Goal: Information Seeking & Learning: Check status

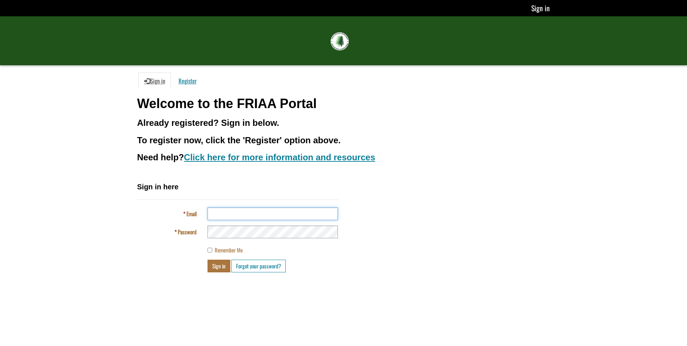
click at [245, 211] on input "Email" at bounding box center [273, 213] width 130 height 13
type input "**********"
click at [215, 262] on button "Sign in" at bounding box center [219, 265] width 23 height 13
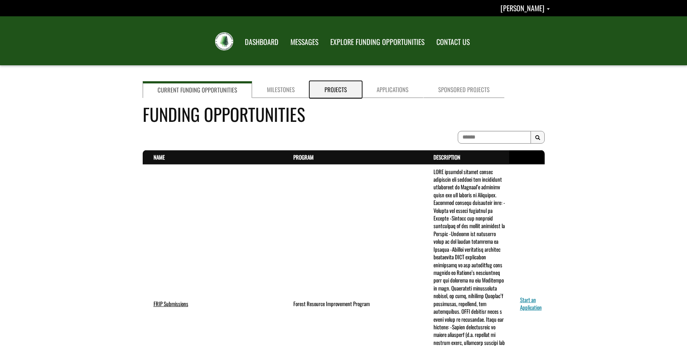
click at [330, 87] on link "Projects" at bounding box center [336, 89] width 52 height 17
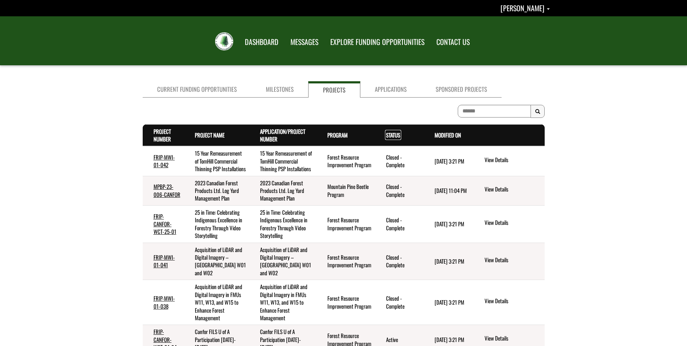
click at [391, 134] on link "Status . sort descending" at bounding box center [393, 135] width 14 height 8
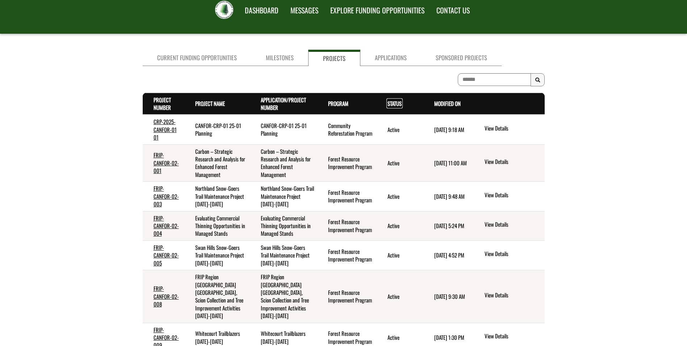
scroll to position [72, 0]
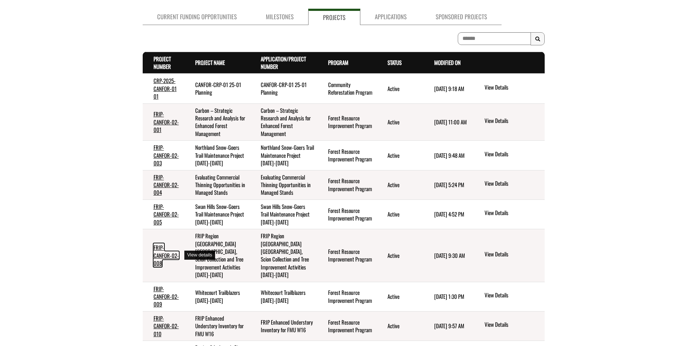
click at [158, 253] on link "FRIP-CANFOR-02-008" at bounding box center [166, 255] width 25 height 24
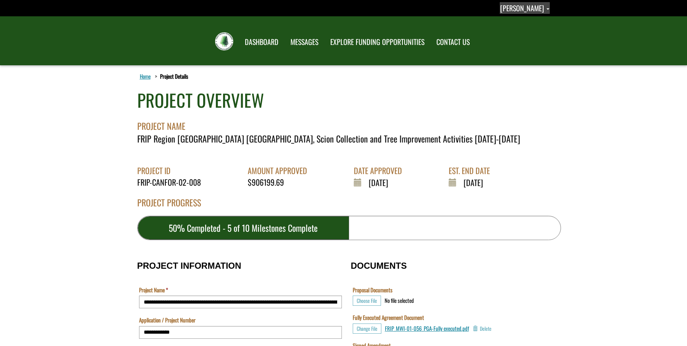
drag, startPoint x: 525, startPoint y: 11, endPoint x: 525, endPoint y: 16, distance: 4.3
click at [525, 11] on span "Abbie Gottert" at bounding box center [522, 8] width 44 height 11
click at [528, 38] on link "Sign out" at bounding box center [521, 38] width 56 height 10
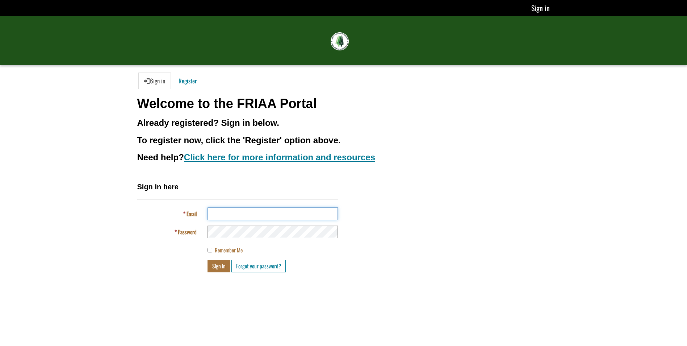
drag, startPoint x: 266, startPoint y: 212, endPoint x: 258, endPoint y: 202, distance: 13.2
click at [266, 212] on input "Email" at bounding box center [273, 213] width 130 height 13
type input "**********"
click at [218, 269] on button "Sign in" at bounding box center [219, 265] width 23 height 13
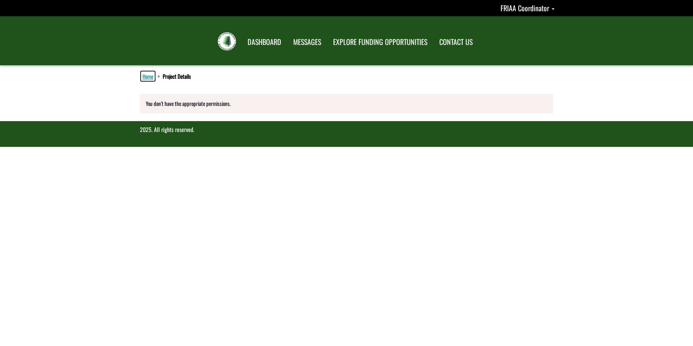
click at [146, 76] on link "Home" at bounding box center [148, 75] width 14 height 9
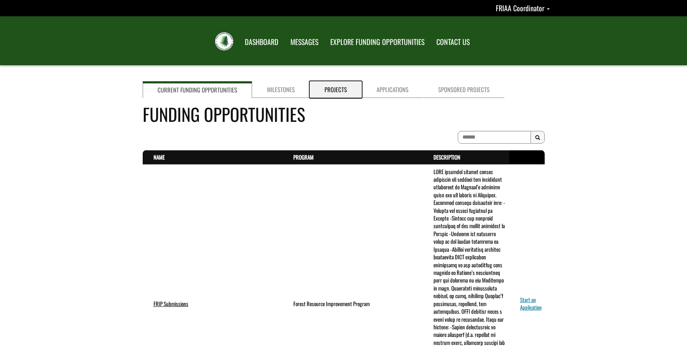
click at [339, 87] on link "Projects" at bounding box center [336, 89] width 52 height 17
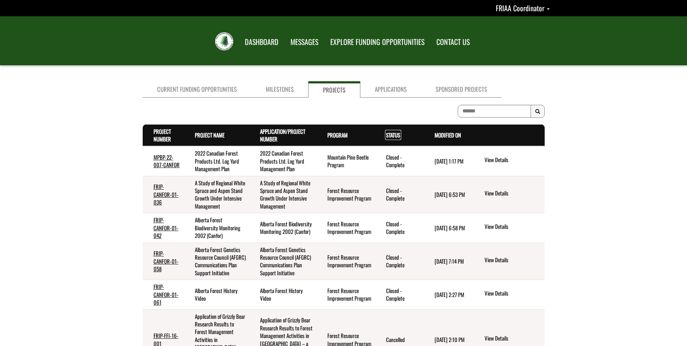
click at [388, 137] on link "Status . sort descending" at bounding box center [393, 135] width 14 height 8
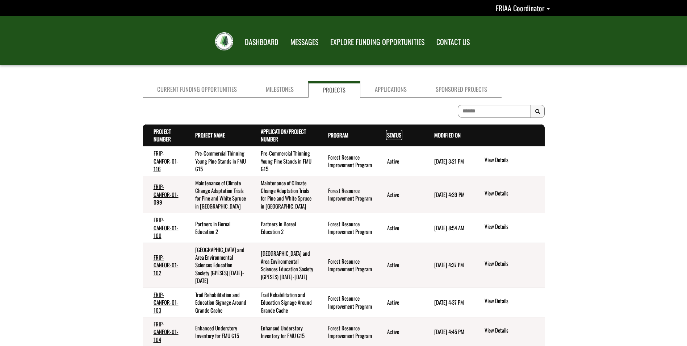
scroll to position [145, 0]
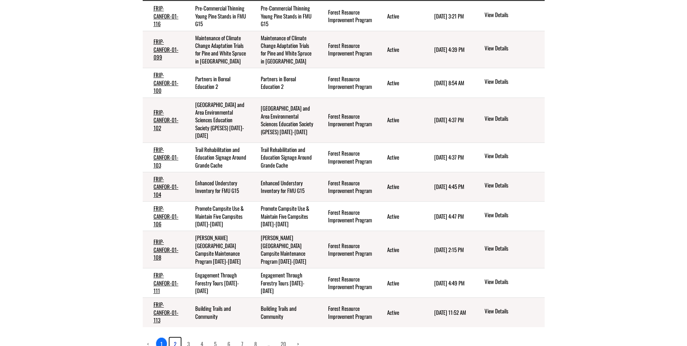
click at [174, 337] on link "2" at bounding box center [175, 343] width 11 height 12
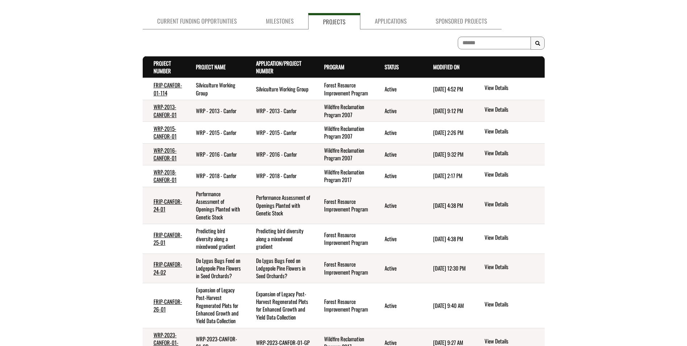
scroll to position [36, 0]
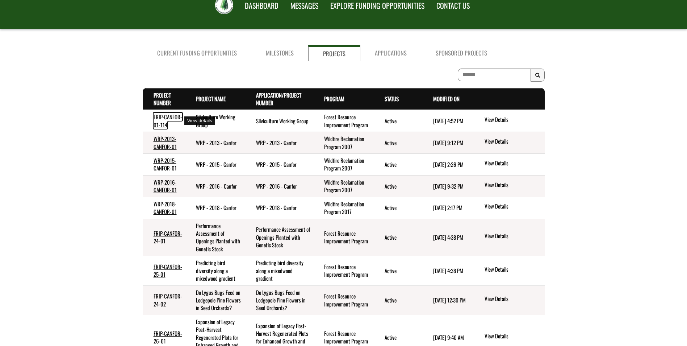
click at [164, 117] on link "FRIP-CANFOR-01-114" at bounding box center [168, 121] width 29 height 16
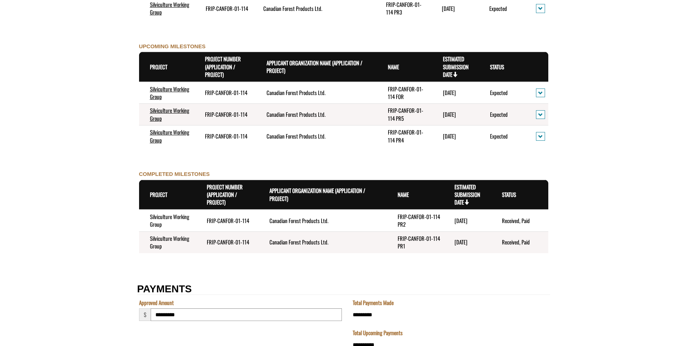
scroll to position [688, 0]
